Goal: Communication & Community: Answer question/provide support

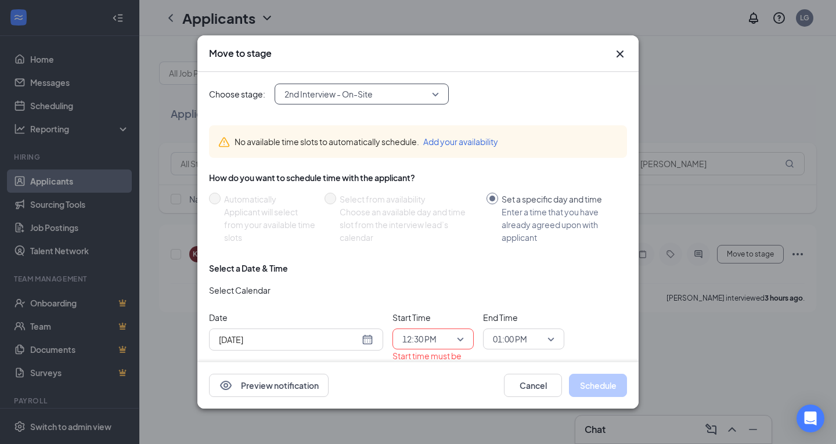
scroll to position [33, 0]
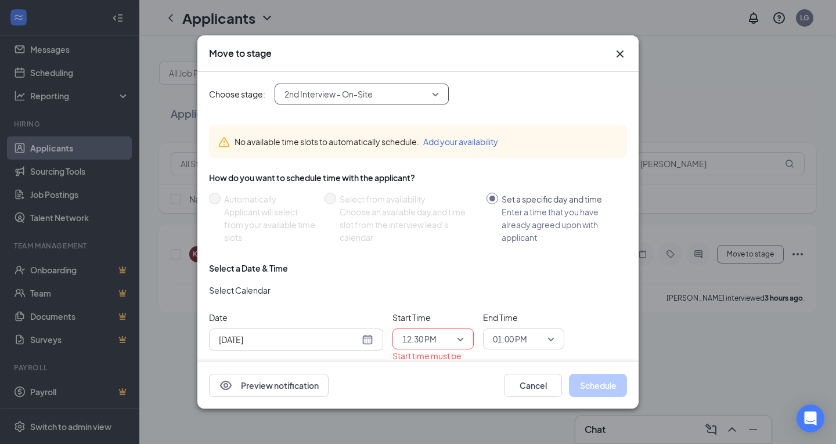
click at [624, 55] on icon "Cross" at bounding box center [620, 54] width 14 height 14
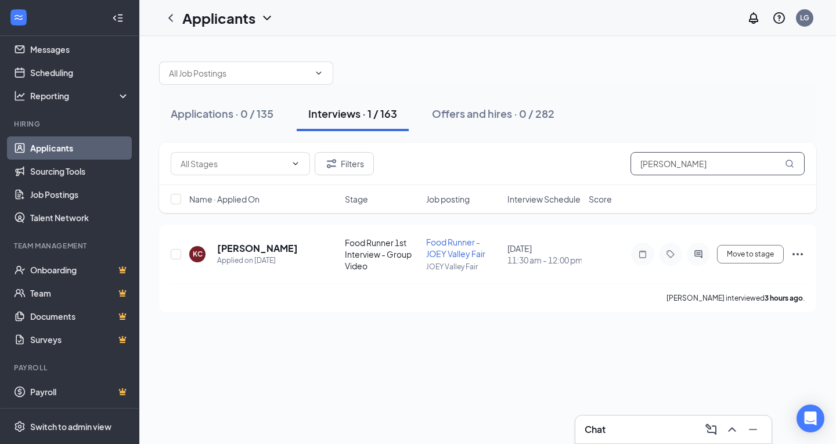
click at [671, 165] on input "[PERSON_NAME]" at bounding box center [718, 163] width 174 height 23
type input "[PERSON_NAME]"
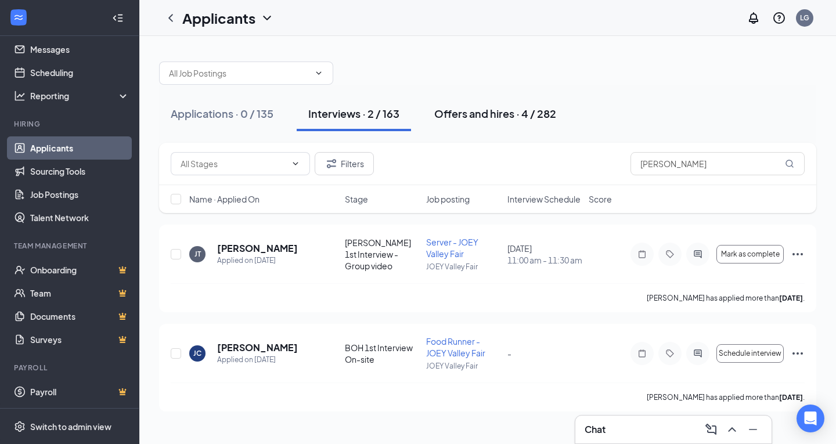
click at [489, 117] on div "Offers and hires · 4 / 282" at bounding box center [495, 113] width 122 height 15
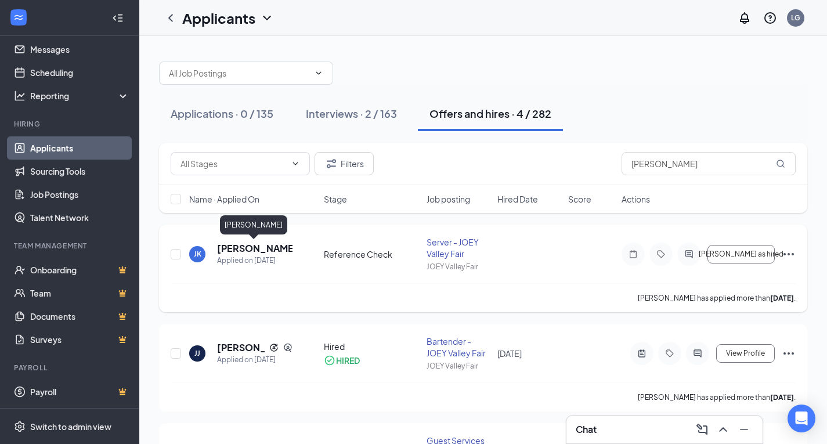
click at [256, 249] on h5 "[PERSON_NAME]" at bounding box center [254, 248] width 75 height 13
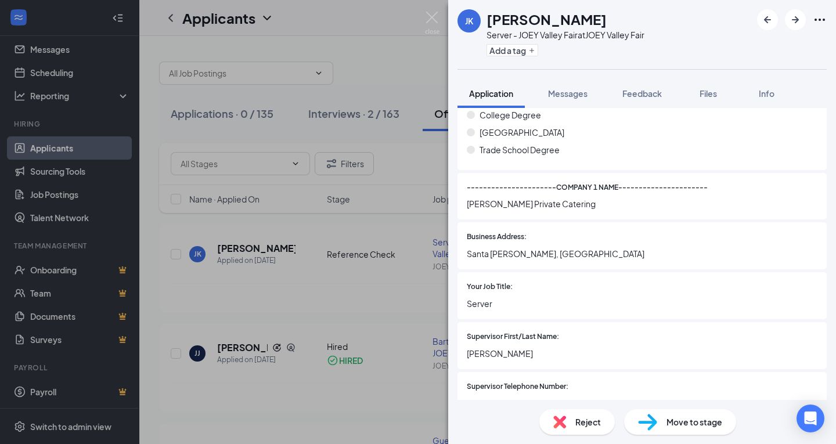
scroll to position [1233, 0]
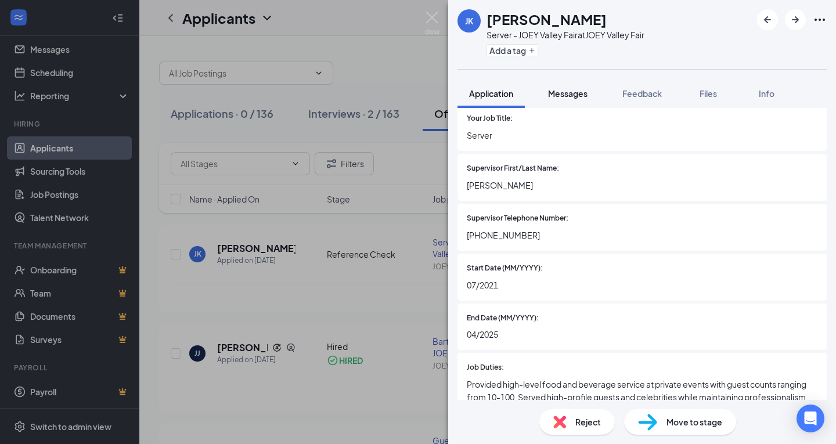
click at [566, 93] on span "Messages" at bounding box center [567, 93] width 39 height 10
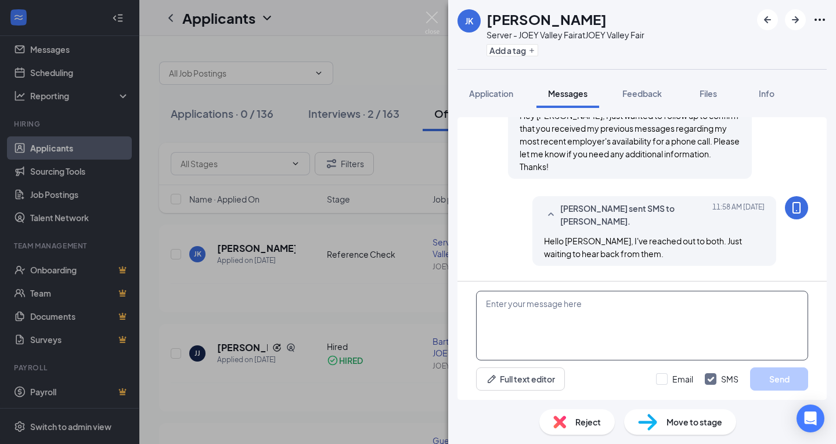
scroll to position [534, 0]
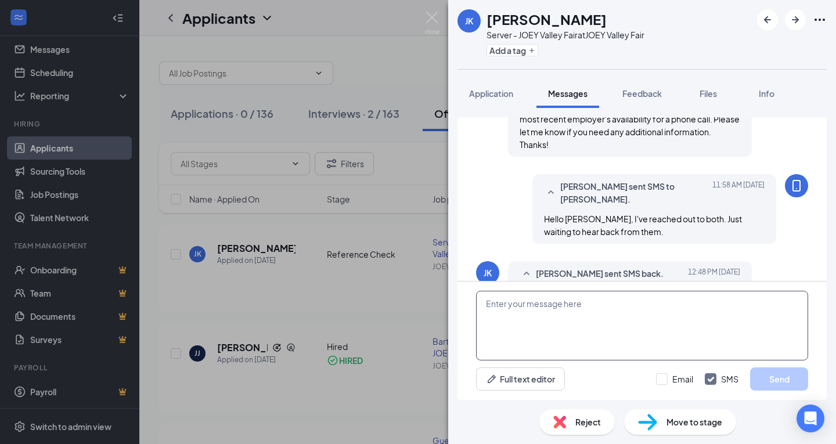
click at [606, 327] on textarea at bounding box center [642, 326] width 332 height 70
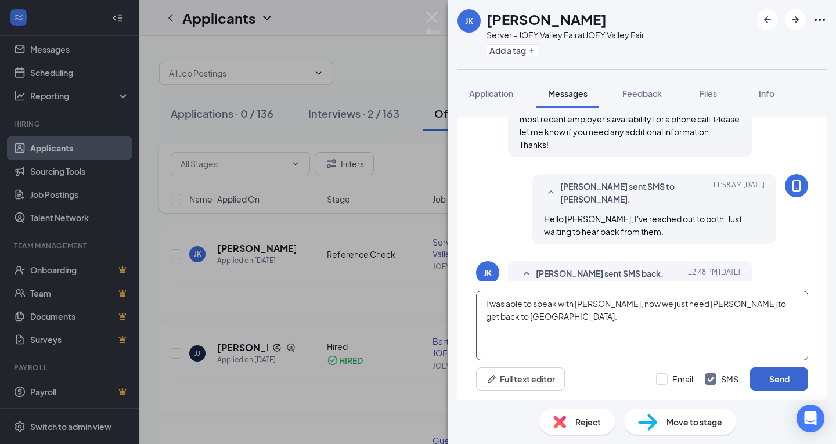
type textarea "I was able to speak with [PERSON_NAME], now we just need [PERSON_NAME] to get b…"
click at [765, 383] on button "Send" at bounding box center [779, 379] width 58 height 23
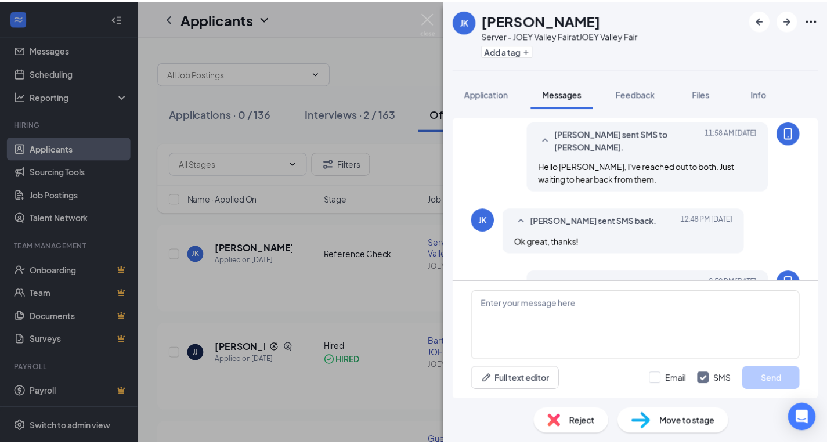
scroll to position [610, 0]
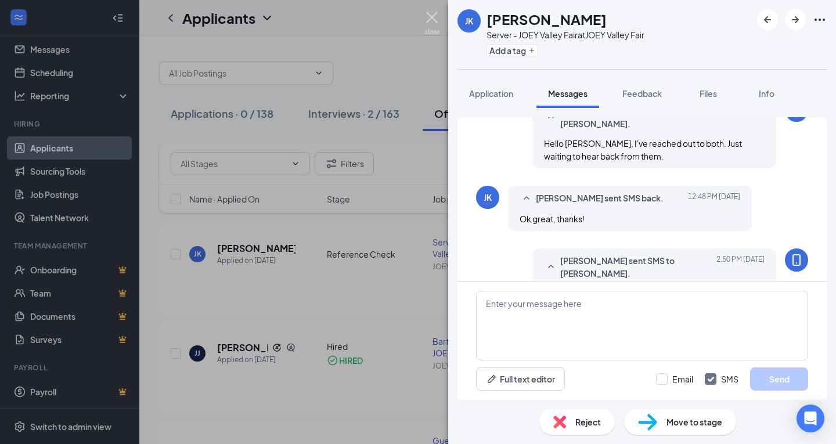
click at [434, 24] on img at bounding box center [432, 23] width 15 height 23
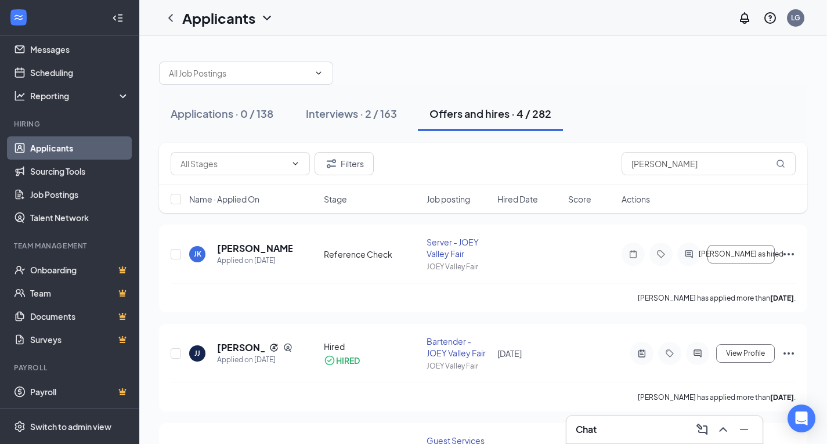
click at [613, 422] on div "Chat" at bounding box center [665, 429] width 178 height 19
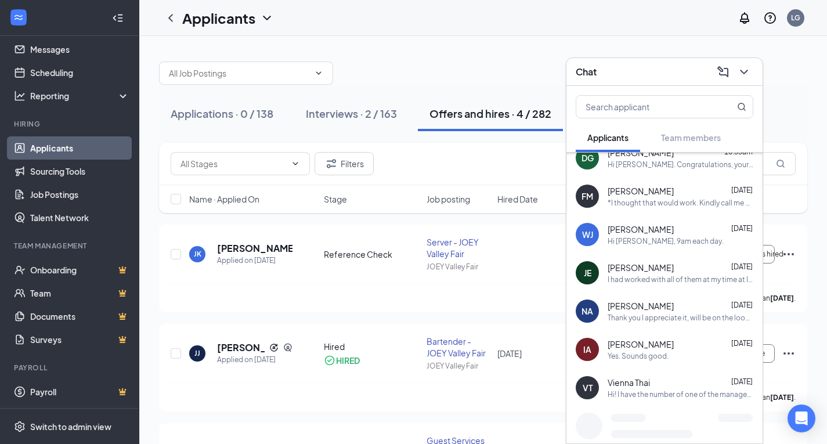
scroll to position [131, 0]
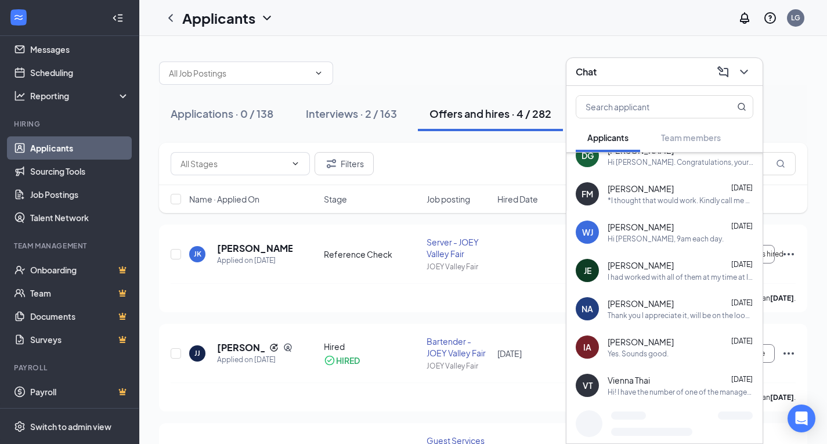
click at [653, 265] on span "[PERSON_NAME]" at bounding box center [641, 266] width 66 height 12
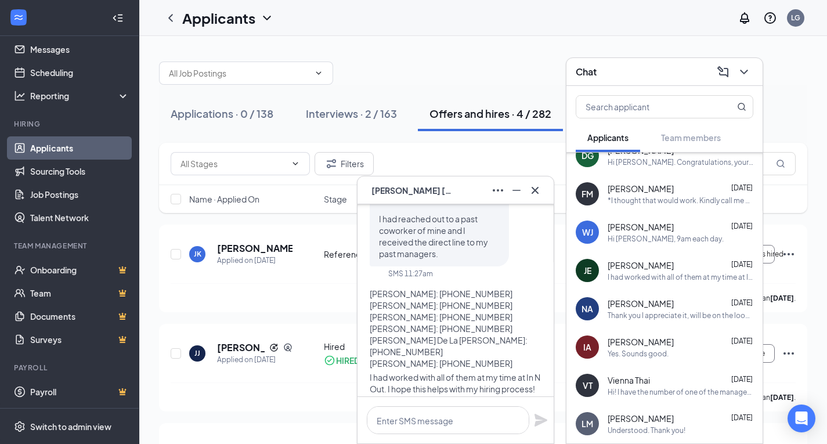
scroll to position [0, 0]
